Goal: Transaction & Acquisition: Purchase product/service

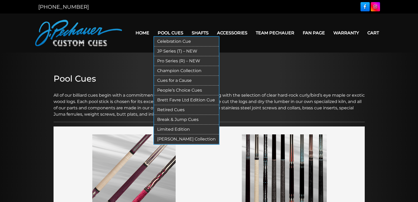
click at [171, 51] on link "JP Series (T) – NEW" at bounding box center [186, 51] width 65 height 10
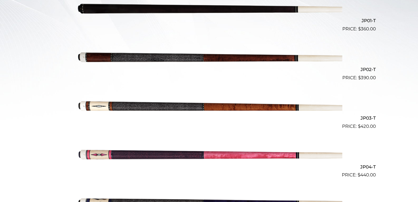
scroll to position [164, 0]
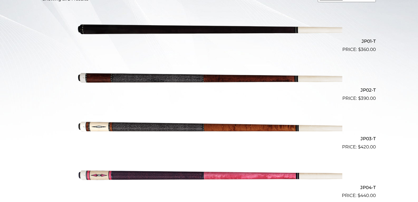
click at [198, 23] on img at bounding box center [209, 29] width 267 height 44
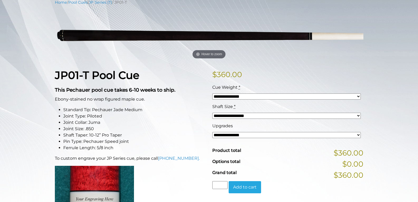
scroll to position [79, 0]
